Goal: Task Accomplishment & Management: Manage account settings

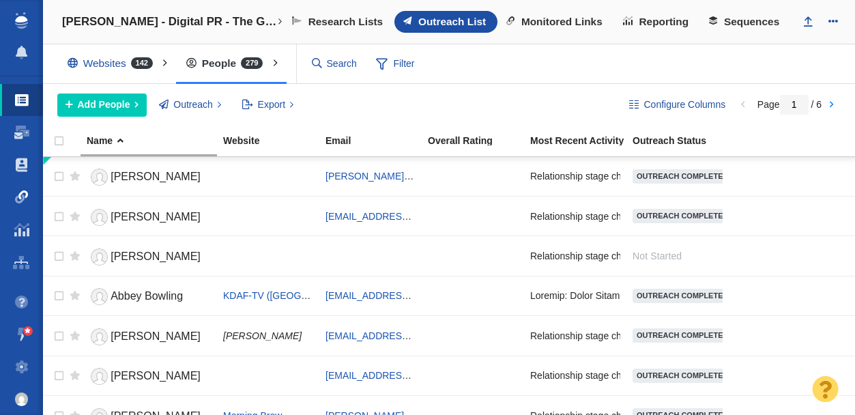
click at [20, 202] on span at bounding box center [22, 197] width 14 height 14
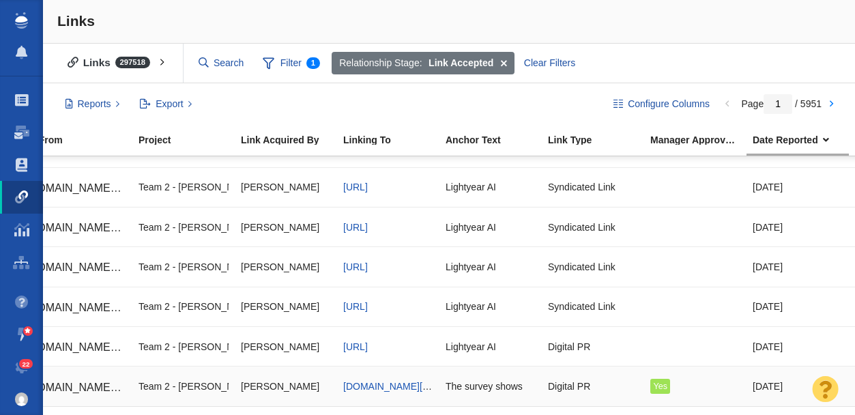
scroll to position [0, 174]
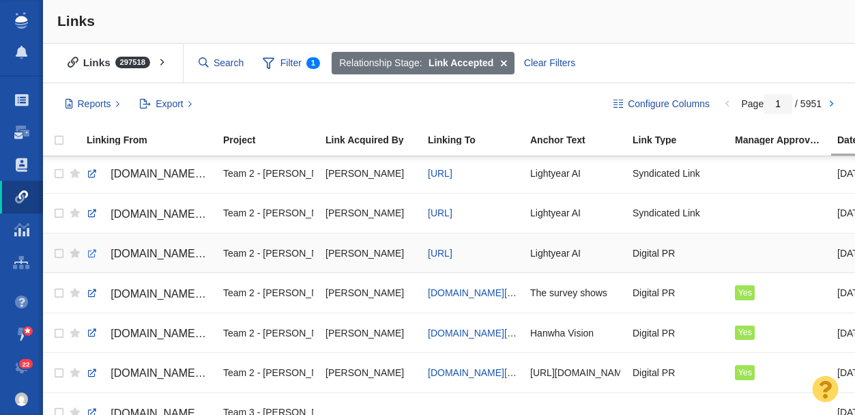
click at [93, 253] on link at bounding box center [92, 254] width 12 height 12
click at [452, 251] on span "[URL]" at bounding box center [440, 253] width 25 height 11
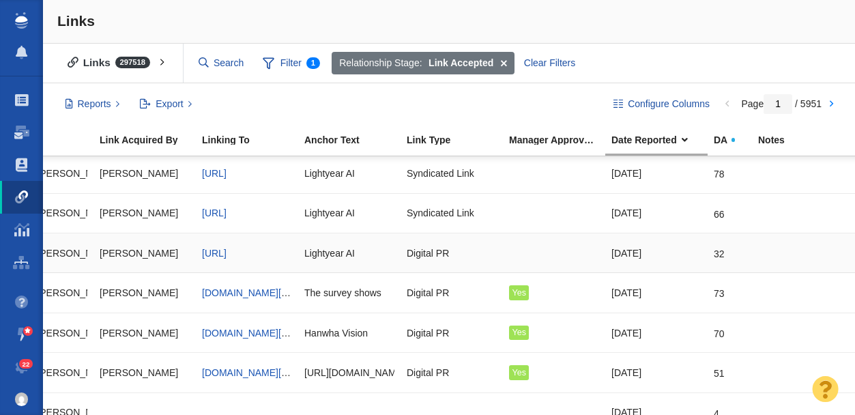
scroll to position [0, 0]
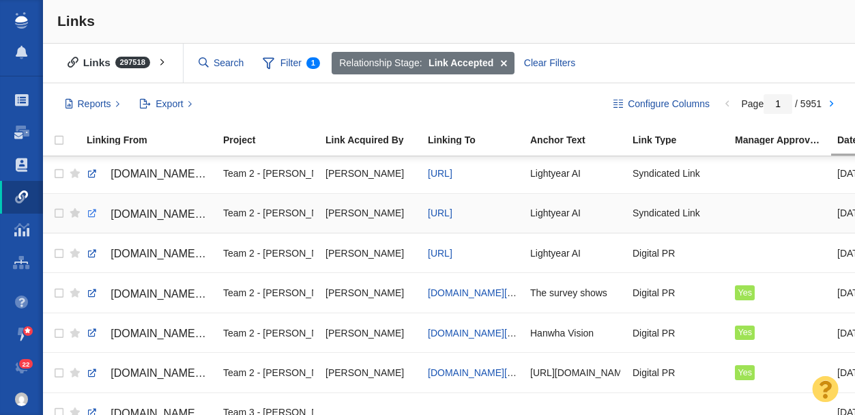
click at [91, 216] on link at bounding box center [92, 213] width 12 height 12
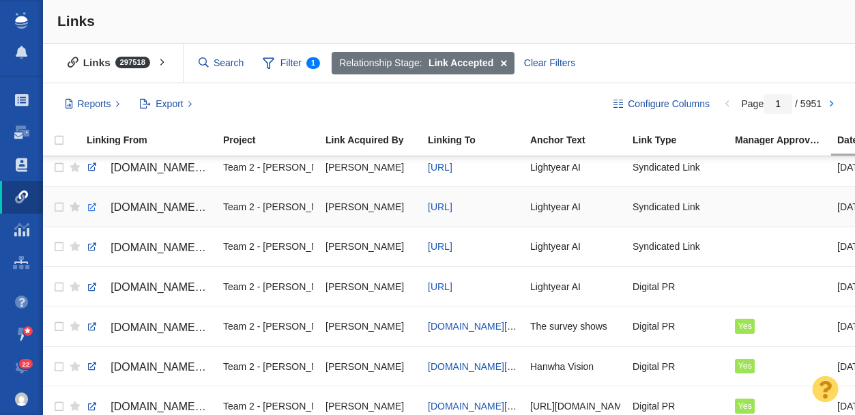
click at [91, 209] on link at bounding box center [92, 207] width 12 height 12
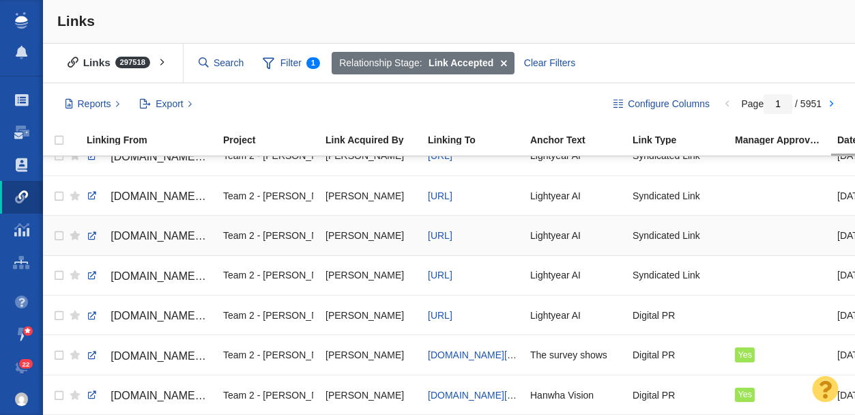
scroll to position [417, 0]
click at [92, 198] on link at bounding box center [92, 196] width 12 height 12
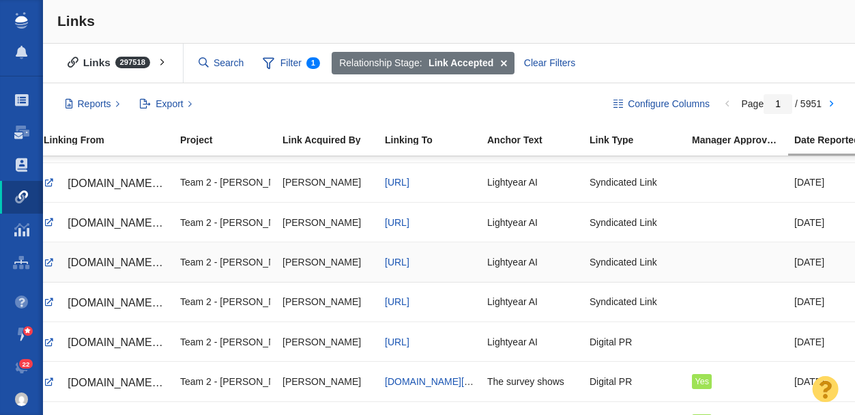
scroll to position [0, 0]
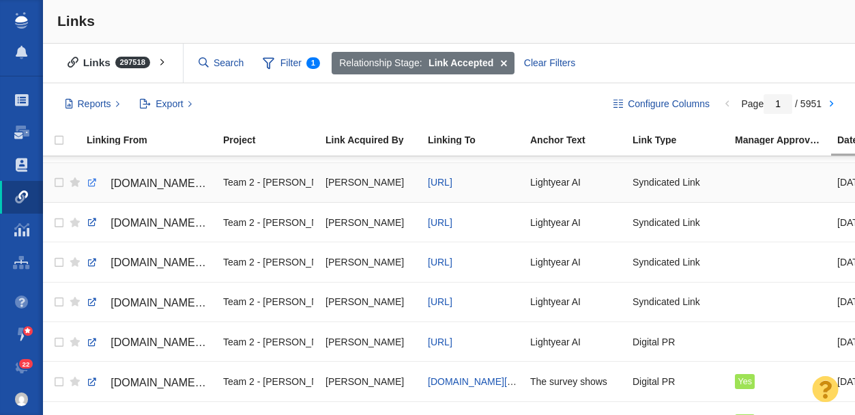
click at [91, 183] on link at bounding box center [92, 183] width 12 height 12
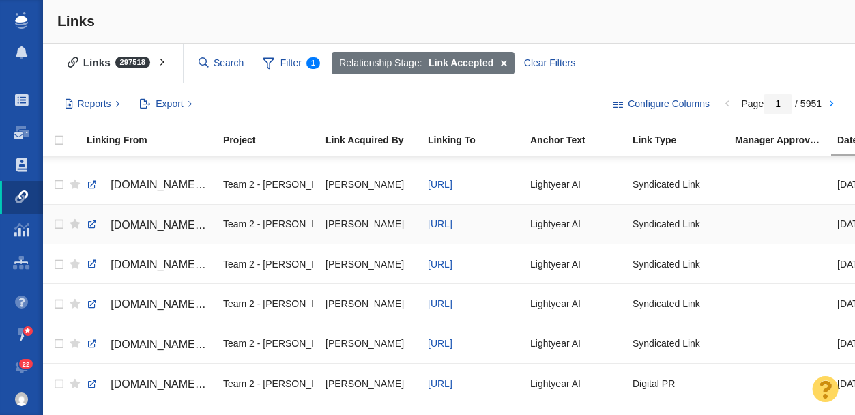
scroll to position [348, 0]
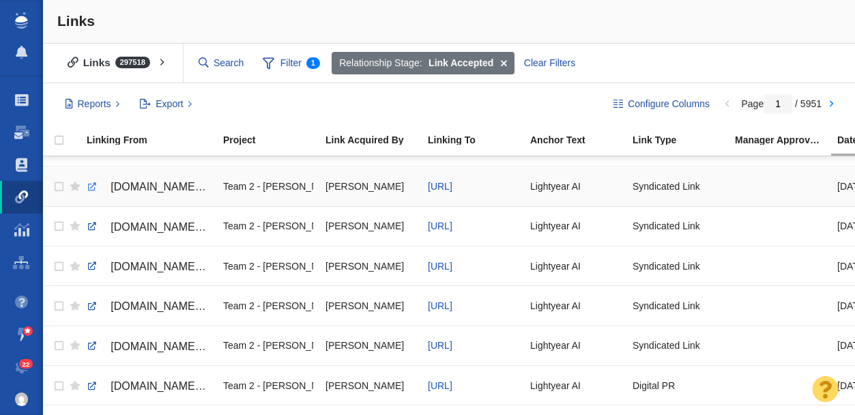
click at [89, 186] on link at bounding box center [92, 187] width 12 height 12
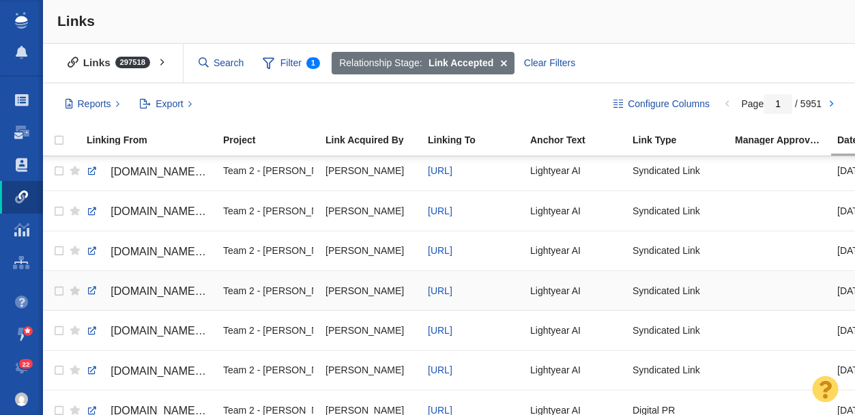
scroll to position [317, 0]
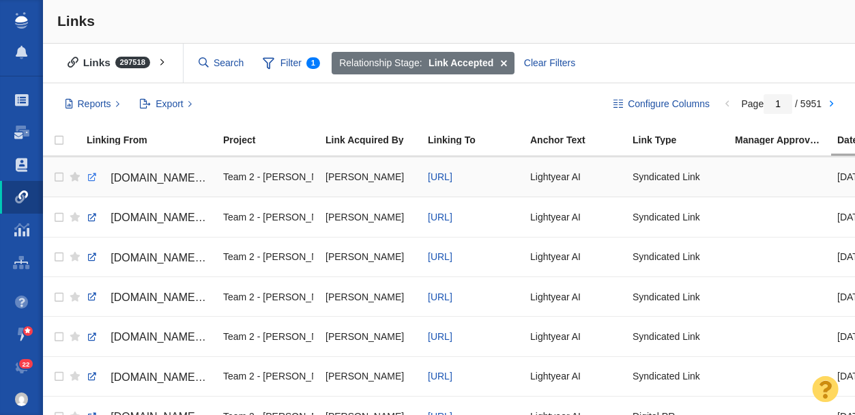
click at [91, 178] on link at bounding box center [92, 177] width 12 height 12
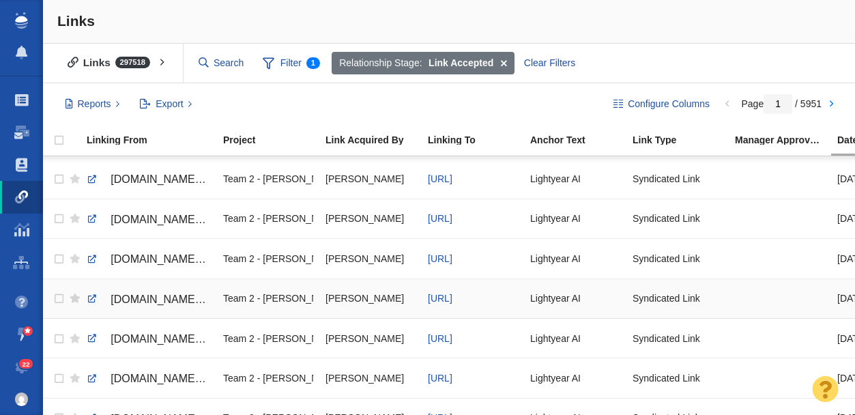
scroll to position [275, 0]
click at [91, 182] on link at bounding box center [92, 180] width 12 height 12
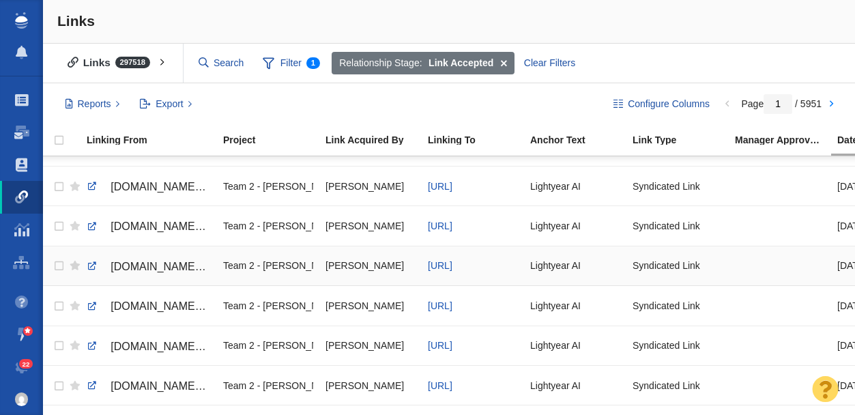
scroll to position [224, 0]
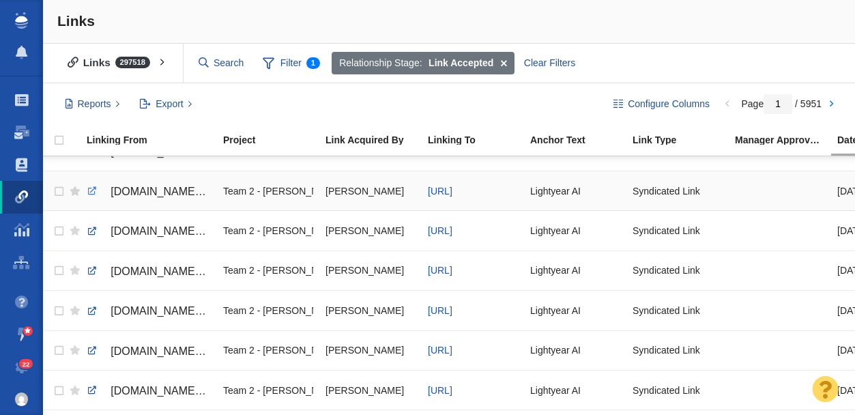
click at [91, 190] on link at bounding box center [92, 191] width 12 height 12
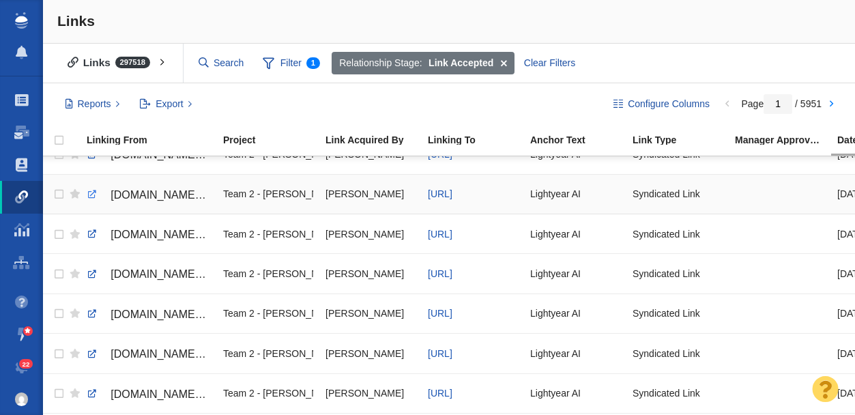
click at [92, 194] on link at bounding box center [92, 194] width 12 height 12
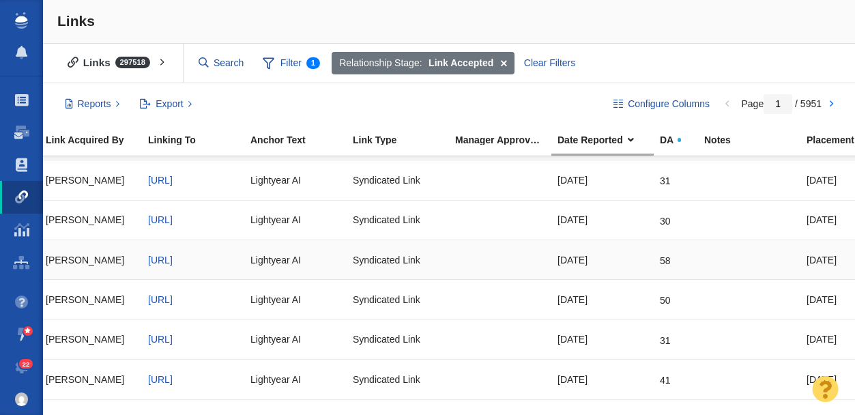
scroll to position [155, 88]
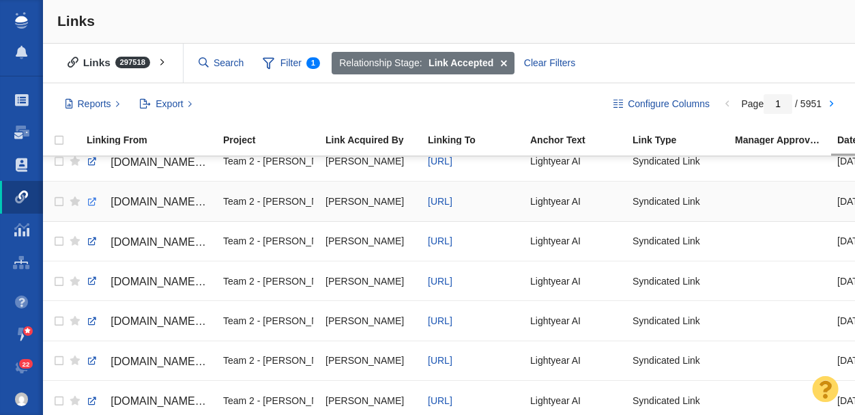
click at [93, 200] on link at bounding box center [92, 202] width 12 height 12
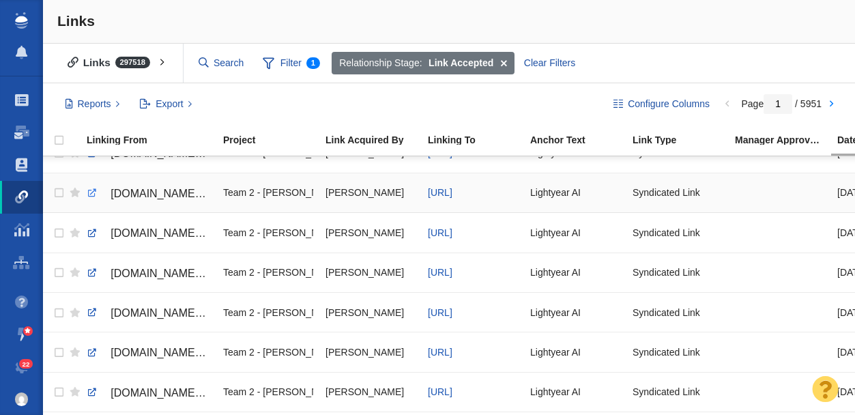
click at [93, 192] on link at bounding box center [92, 193] width 12 height 12
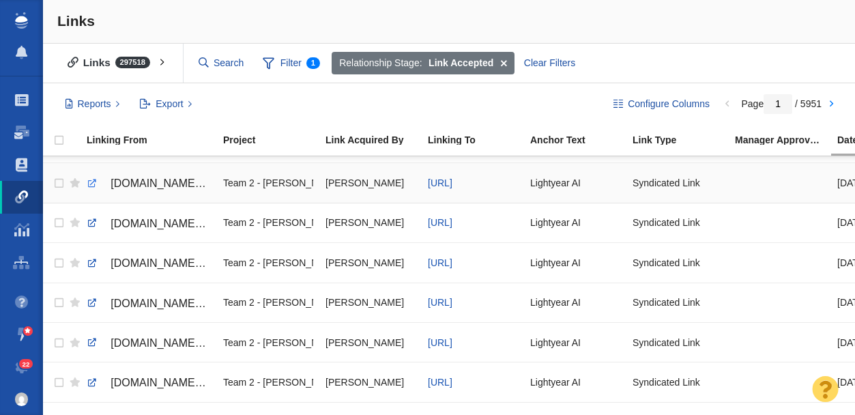
click at [93, 181] on link at bounding box center [92, 183] width 12 height 12
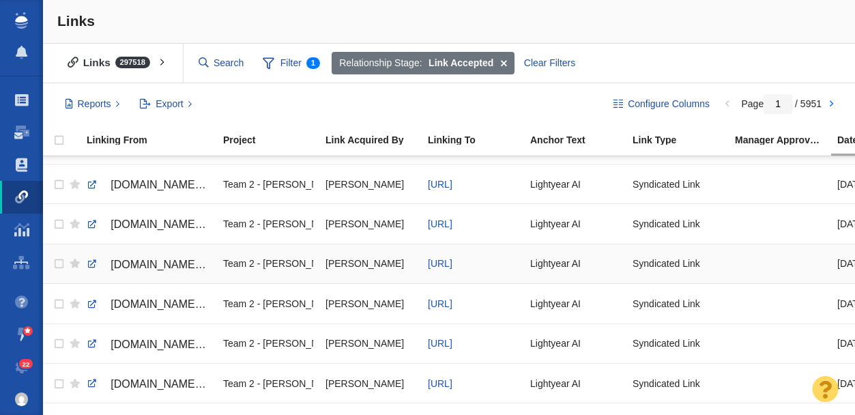
scroll to position [27, 0]
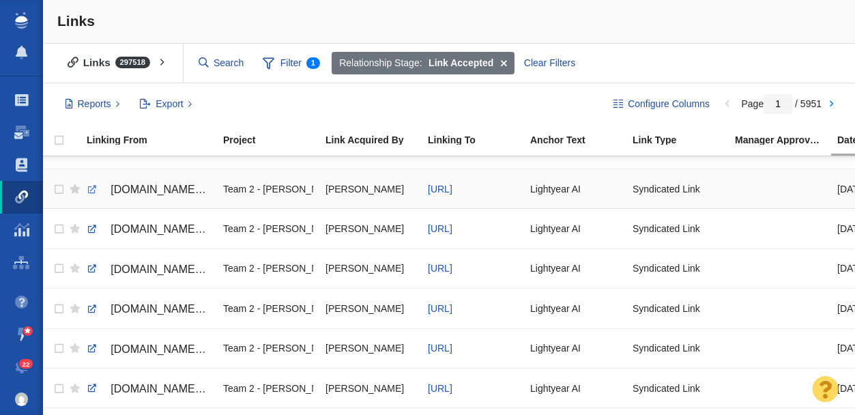
click at [90, 190] on link at bounding box center [92, 189] width 12 height 12
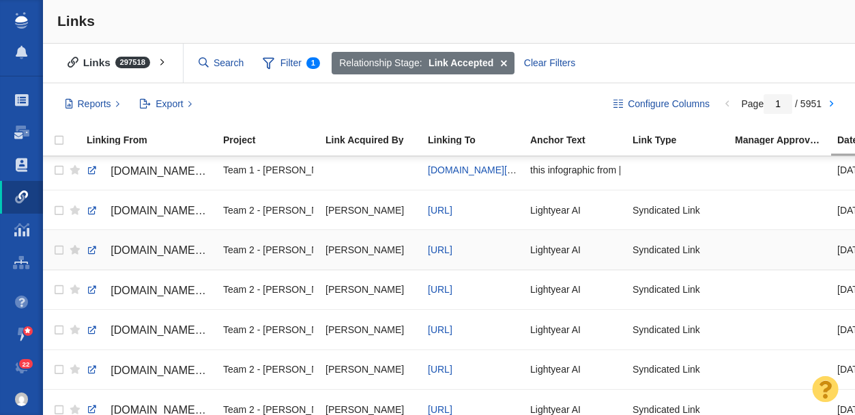
scroll to position [0, 0]
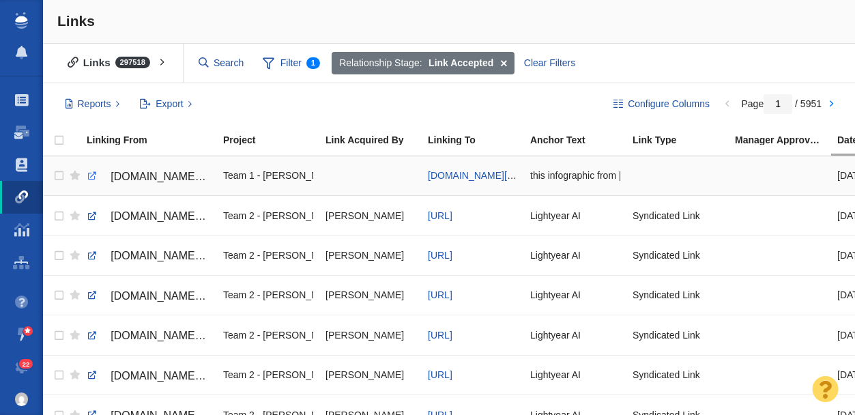
click at [92, 175] on link at bounding box center [92, 176] width 12 height 12
checkbox input "true"
click at [56, 216] on input "checkbox" at bounding box center [57, 216] width 20 height 30
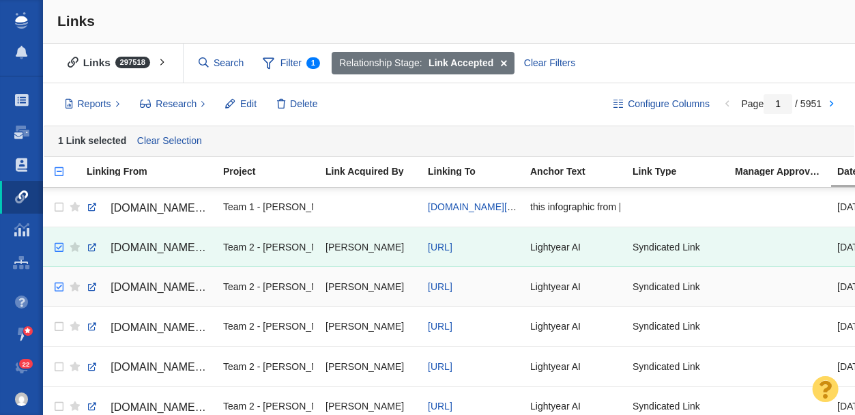
checkbox input "true"
click at [59, 287] on input "checkbox" at bounding box center [57, 287] width 20 height 30
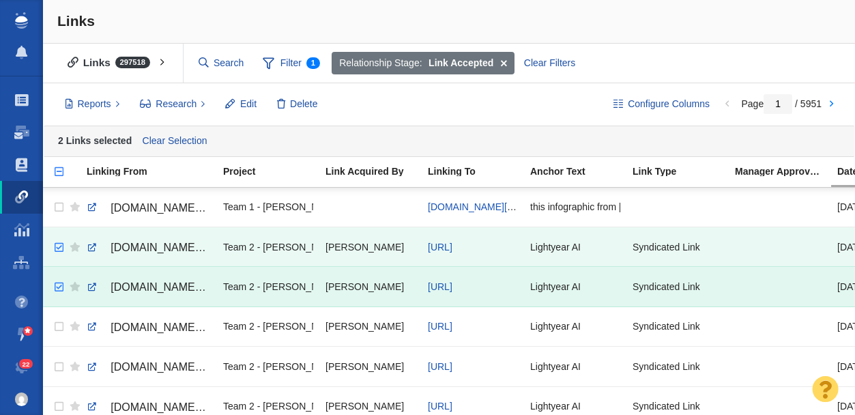
scroll to position [53, 0]
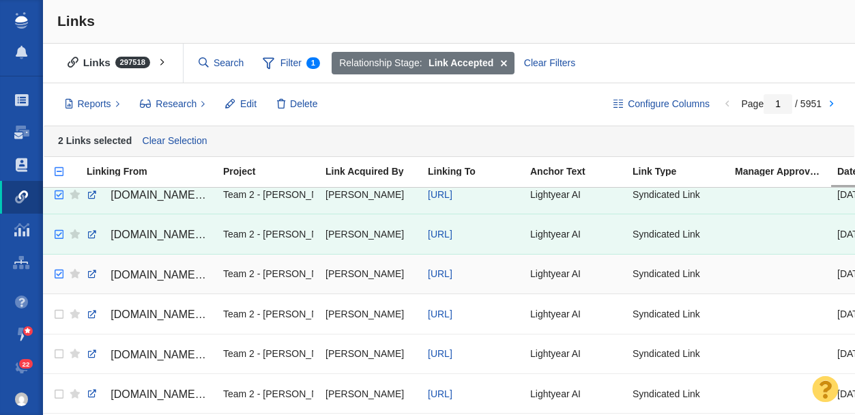
checkbox input "true"
click at [57, 277] on input "checkbox" at bounding box center [57, 274] width 20 height 30
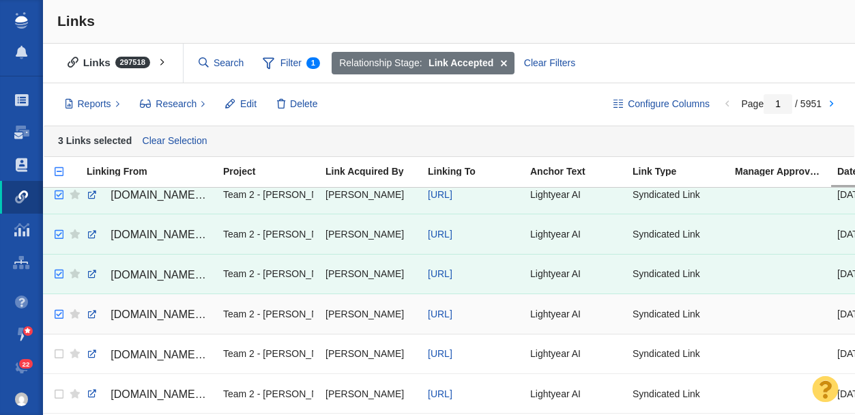
checkbox input "true"
click at [59, 316] on input "checkbox" at bounding box center [57, 314] width 20 height 30
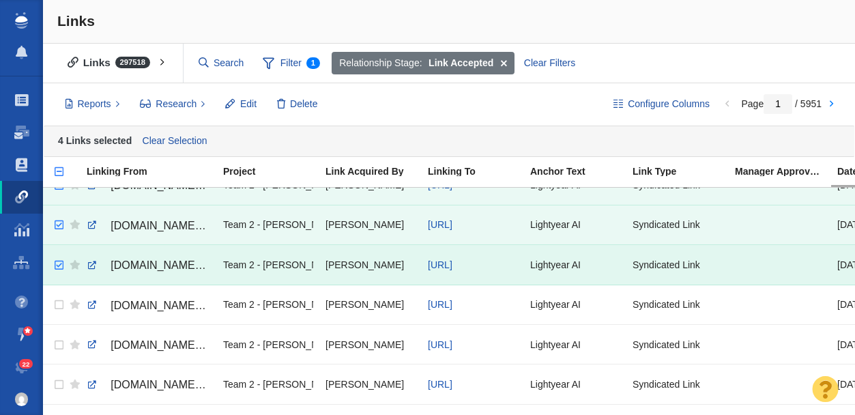
scroll to position [107, 0]
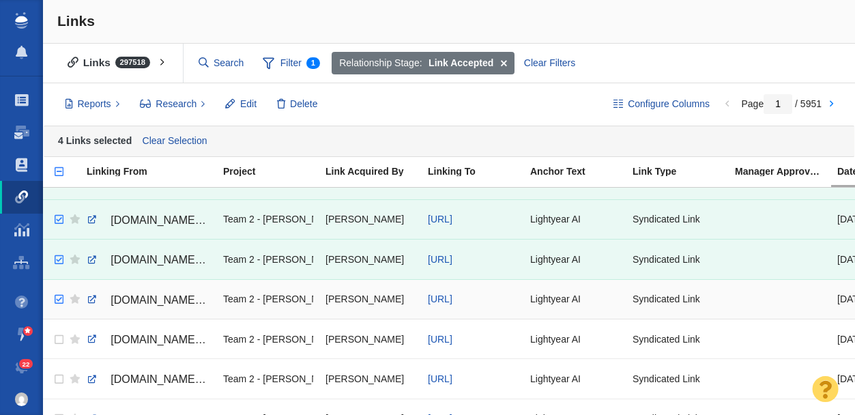
checkbox input "true"
click at [59, 299] on input "checkbox" at bounding box center [57, 299] width 20 height 30
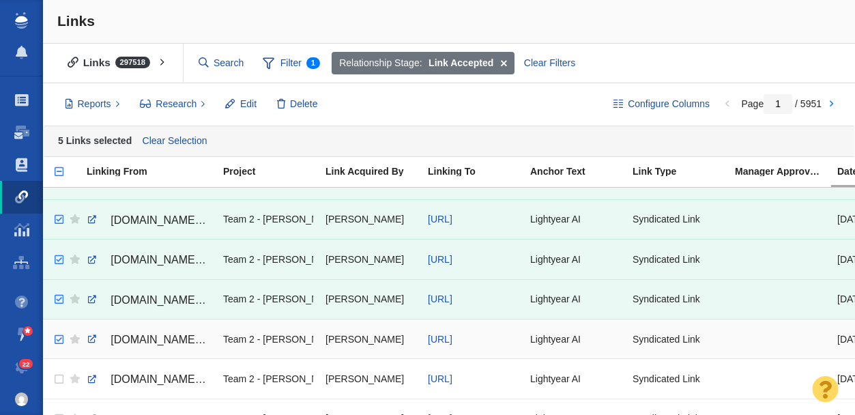
checkbox input "true"
click at [61, 340] on input "checkbox" at bounding box center [57, 340] width 20 height 30
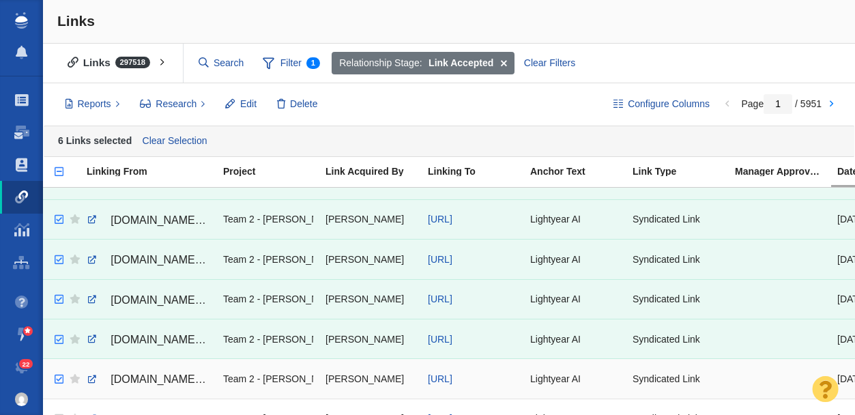
checkbox input "true"
click at [60, 378] on input "checkbox" at bounding box center [57, 379] width 20 height 30
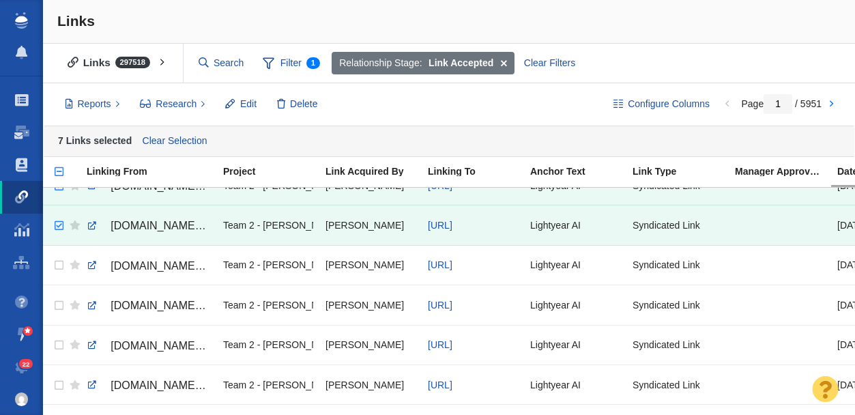
scroll to position [291, 0]
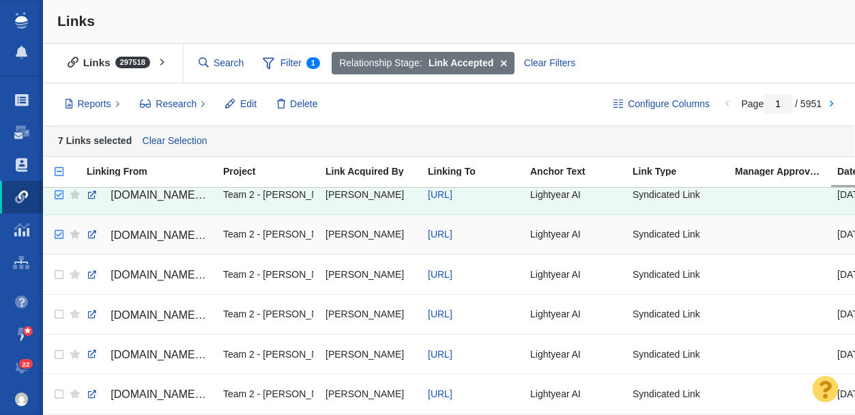
checkbox input "true"
click at [58, 232] on input "checkbox" at bounding box center [57, 235] width 20 height 30
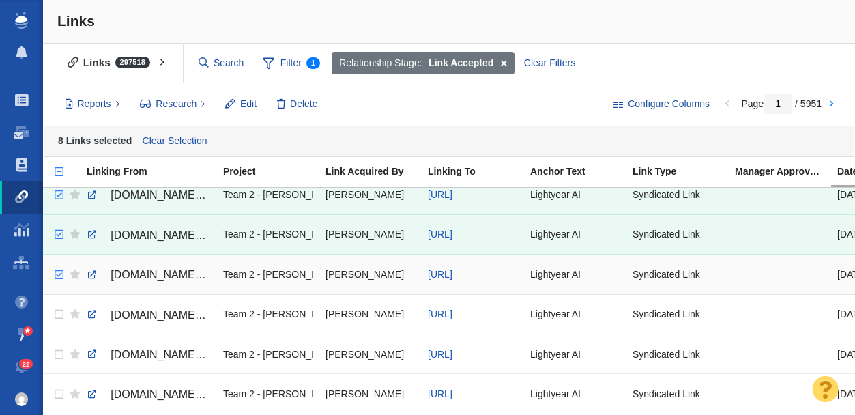
checkbox input "true"
click at [60, 275] on input "checkbox" at bounding box center [57, 275] width 20 height 30
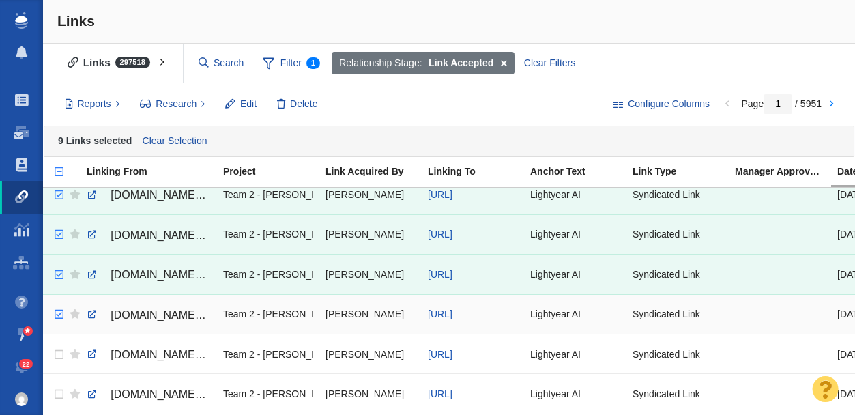
checkbox input "true"
click at [58, 316] on input "checkbox" at bounding box center [57, 314] width 20 height 30
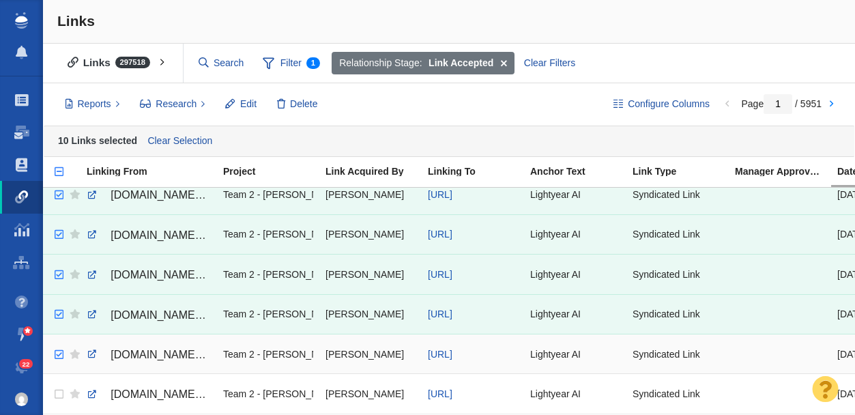
checkbox input "true"
click at [59, 354] on input "checkbox" at bounding box center [57, 355] width 20 height 30
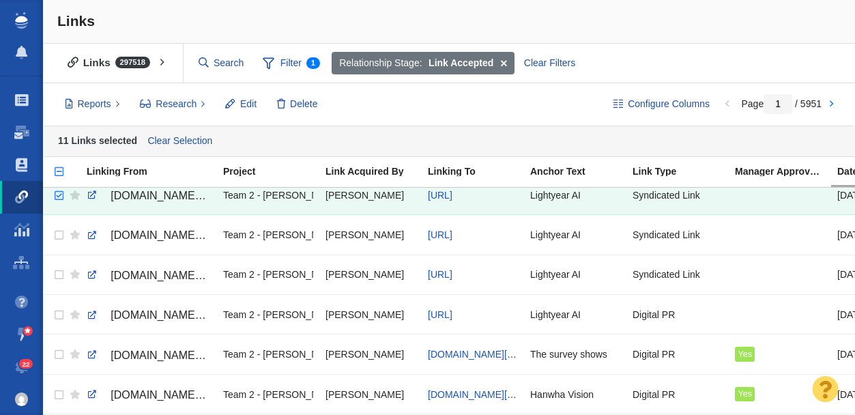
scroll to position [456, 0]
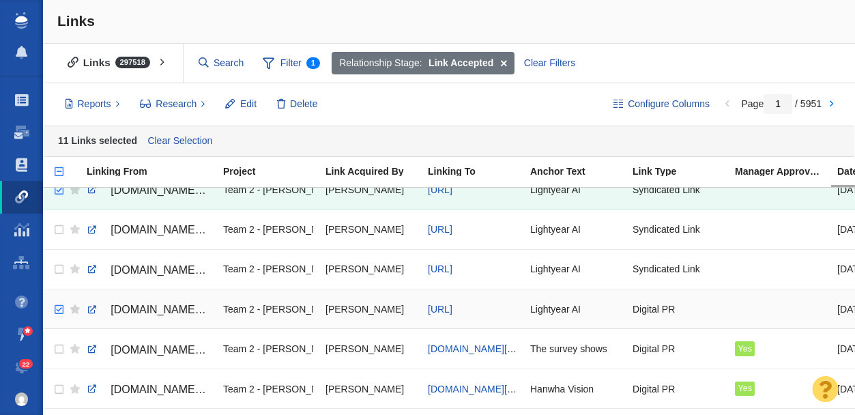
checkbox input "true"
click at [60, 308] on input "checkbox" at bounding box center [57, 310] width 20 height 30
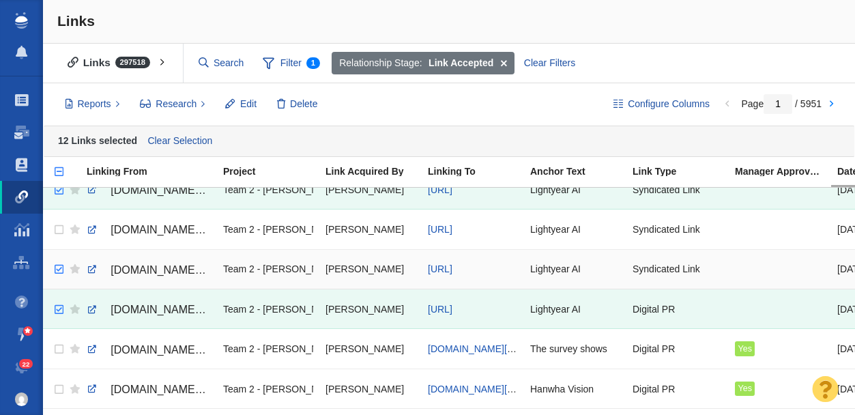
checkbox input "true"
click at [61, 268] on input "checkbox" at bounding box center [57, 269] width 20 height 30
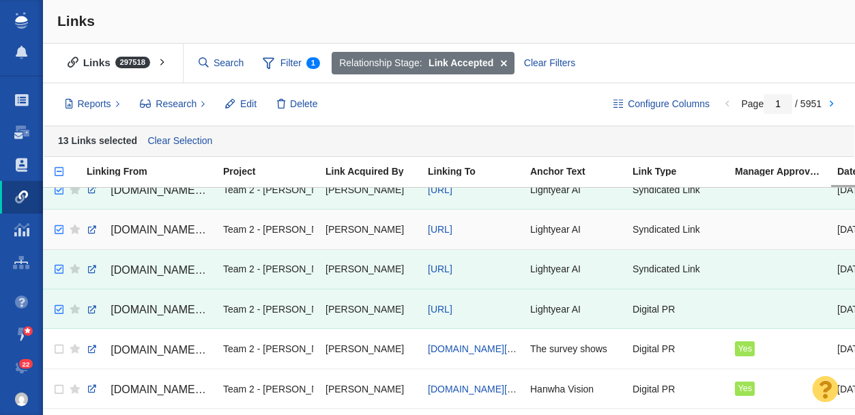
checkbox input "true"
click at [58, 230] on input "checkbox" at bounding box center [57, 230] width 20 height 30
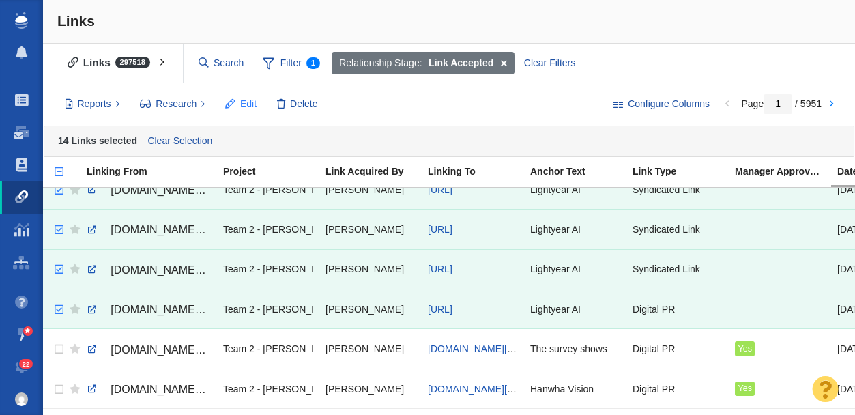
click at [243, 106] on span "Edit" at bounding box center [248, 104] width 16 height 14
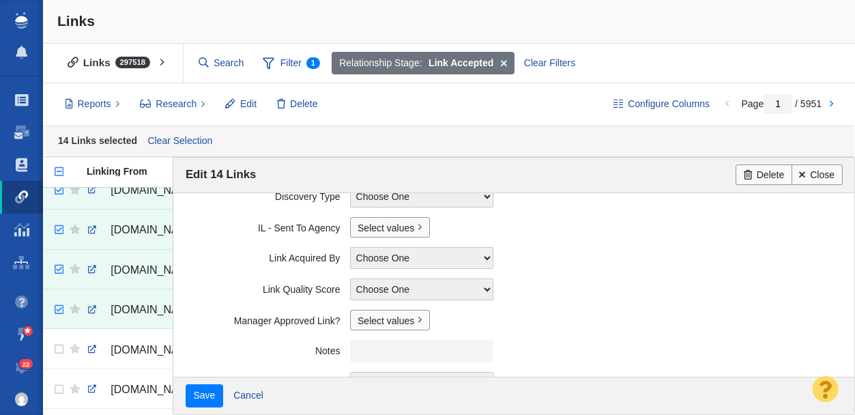
scroll to position [378, 0]
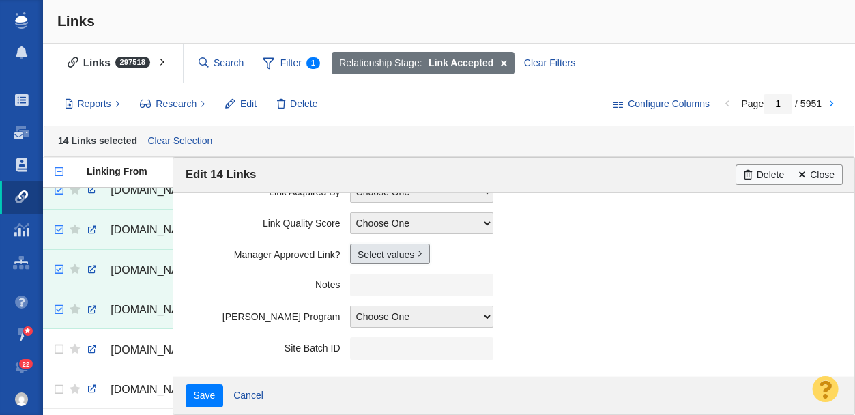
click at [366, 260] on link "Select values" at bounding box center [390, 254] width 80 height 20
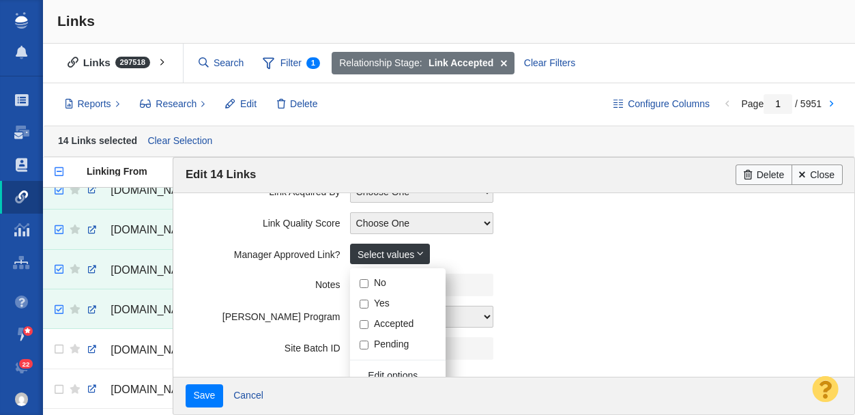
click at [363, 304] on input "Yes" at bounding box center [363, 303] width 9 height 9
checkbox input "true"
click at [258, 279] on label "Notes" at bounding box center [268, 282] width 164 height 17
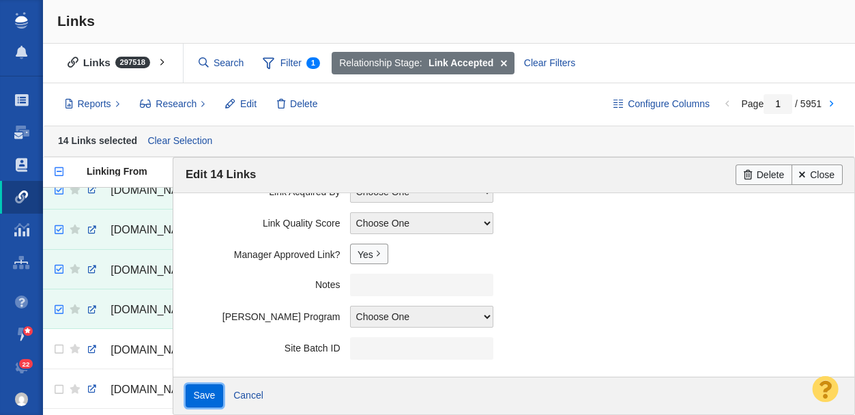
click at [203, 403] on input "Save" at bounding box center [205, 395] width 38 height 23
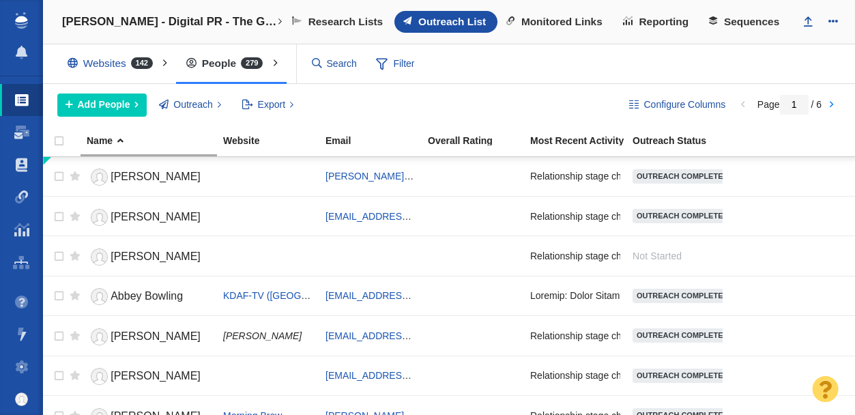
click at [20, 196] on span at bounding box center [22, 197] width 14 height 14
